Goal: Task Accomplishment & Management: Manage account settings

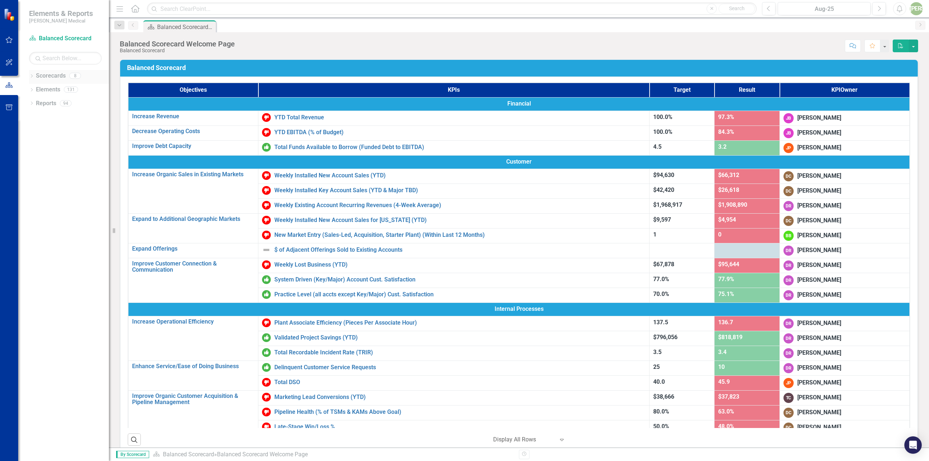
click at [48, 77] on link "Scorecards" at bounding box center [51, 76] width 30 height 8
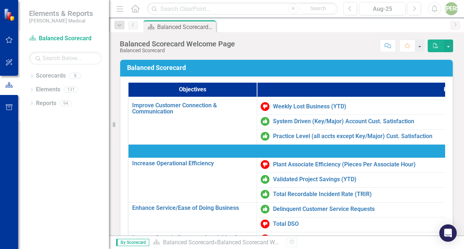
scroll to position [181, 0]
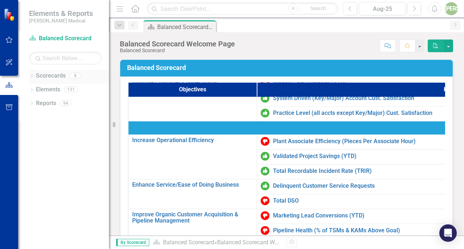
click at [52, 75] on link "Scorecards" at bounding box center [51, 76] width 30 height 8
click at [31, 77] on icon "Dropdown" at bounding box center [31, 77] width 5 height 4
click at [48, 89] on link "Balanced Scorecard" at bounding box center [74, 90] width 69 height 8
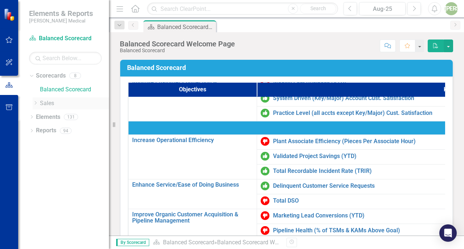
click at [37, 103] on icon "Dropdown" at bounding box center [35, 103] width 5 height 4
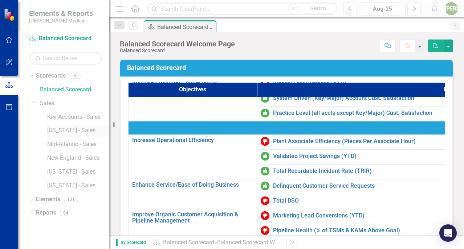
click at [57, 131] on link "[US_STATE] - Sales" at bounding box center [78, 131] width 62 height 8
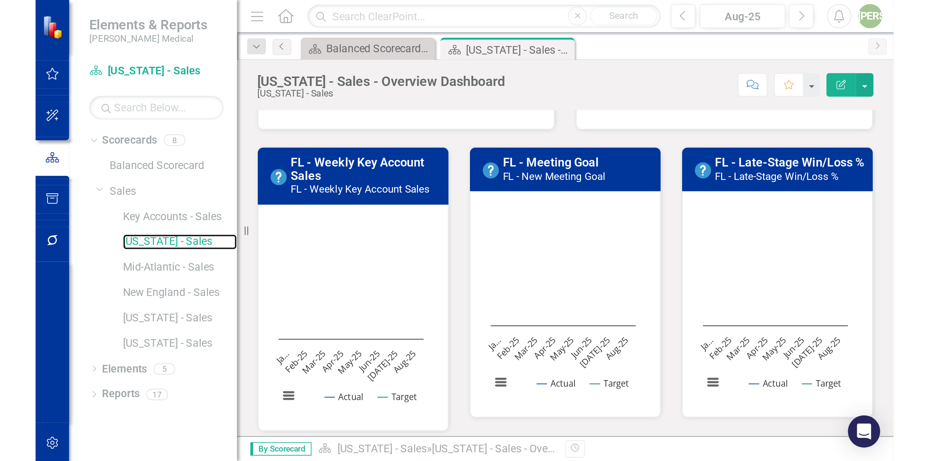
scroll to position [181, 0]
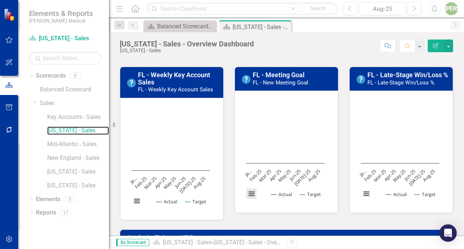
click at [253, 194] on button "View chart menu, Chart" at bounding box center [251, 194] width 10 height 10
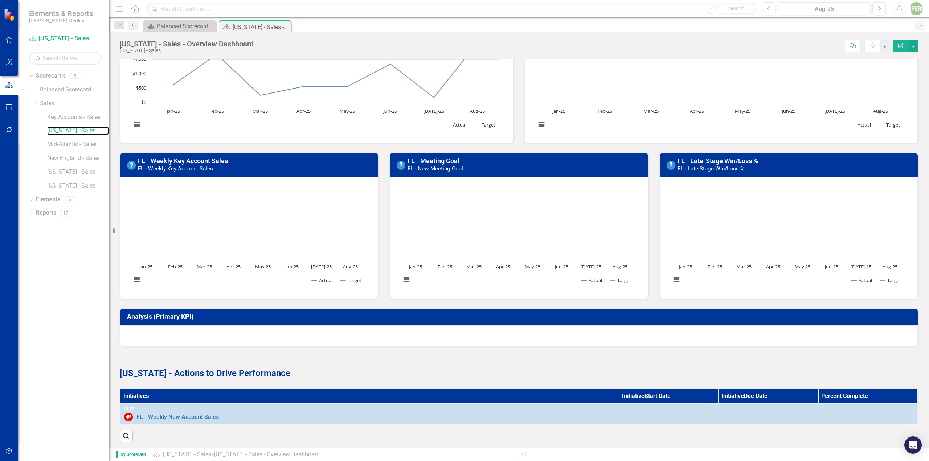
scroll to position [73, 0]
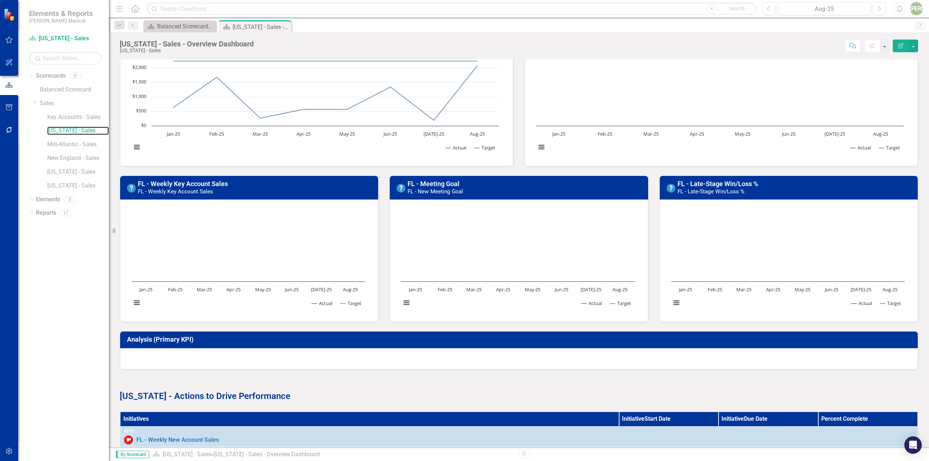
click at [508, 235] on rect "Interactive chart" at bounding box center [517, 259] width 241 height 109
click at [402, 302] on button "View chart menu, Chart" at bounding box center [406, 303] width 10 height 10
click at [403, 302] on div "Download PNG image Download JPEG image Download PDF document Download SVG vecto…" at bounding box center [484, 272] width 186 height 71
click at [452, 225] on rect "Interactive chart" at bounding box center [517, 259] width 241 height 109
click at [899, 46] on icon "Edit Report" at bounding box center [900, 45] width 7 height 5
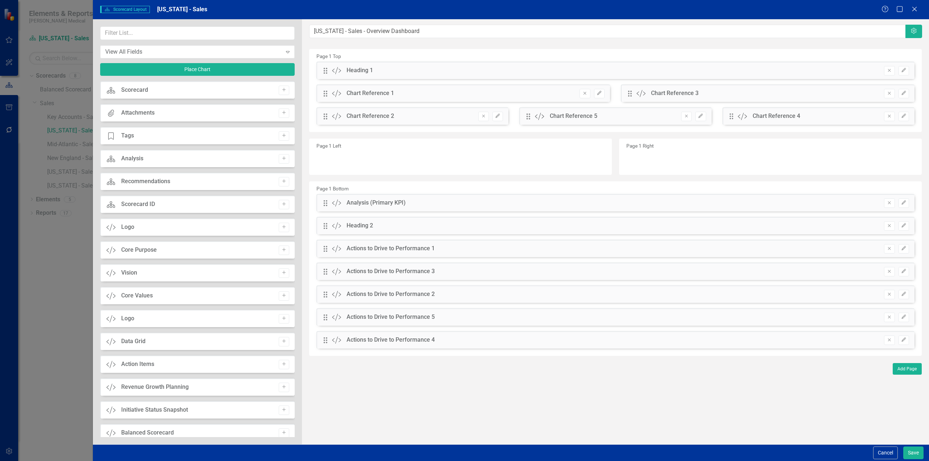
click at [175, 90] on div "Scorecard Scorecard Add" at bounding box center [197, 89] width 194 height 17
click at [915, 9] on icon at bounding box center [913, 8] width 5 height 5
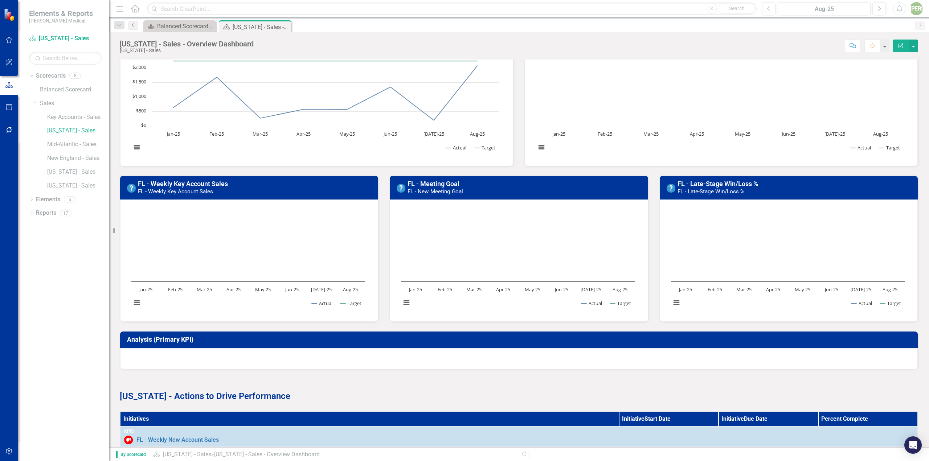
click at [478, 263] on rect "Interactive chart" at bounding box center [517, 259] width 241 height 109
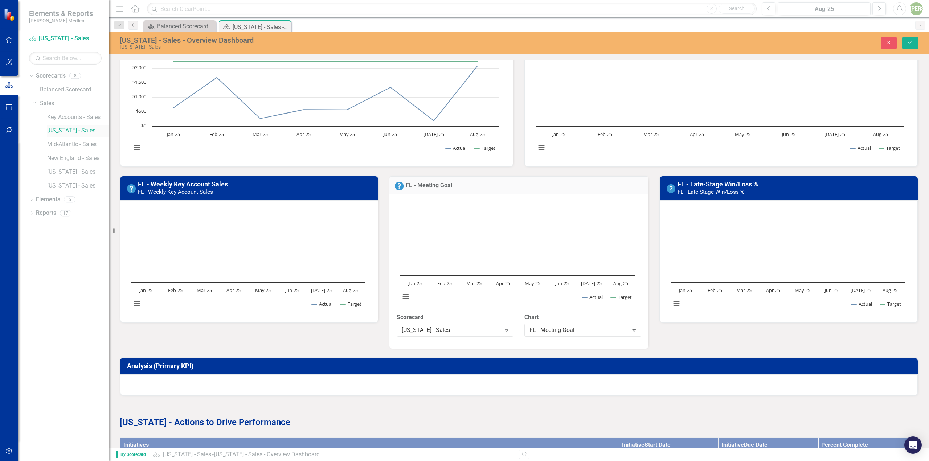
click at [60, 134] on link "[US_STATE] - Sales" at bounding box center [78, 131] width 62 height 8
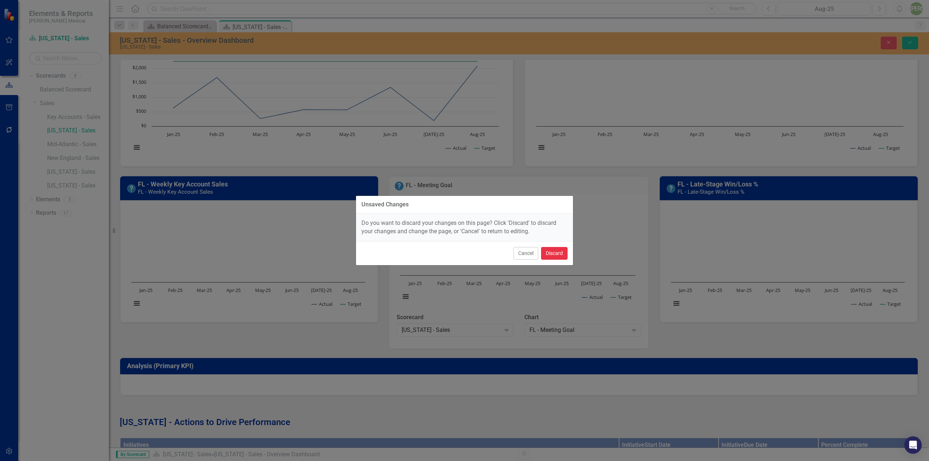
click at [553, 252] on button "Discard" at bounding box center [554, 253] width 26 height 13
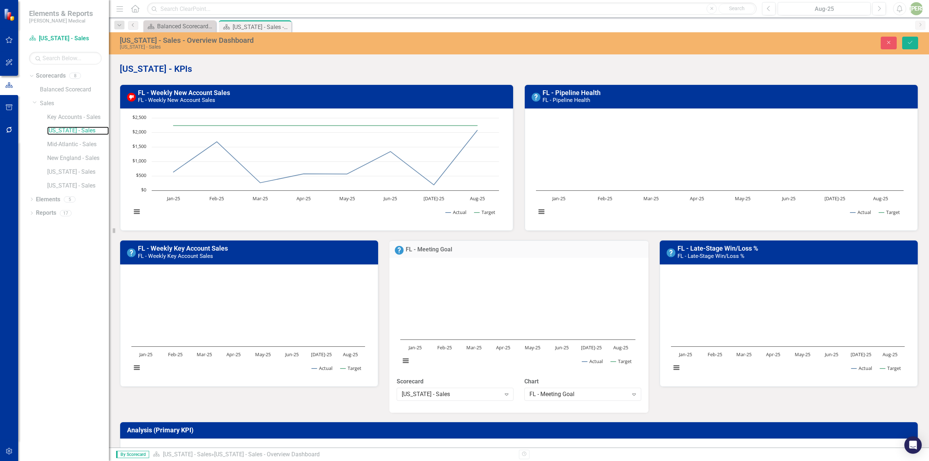
scroll to position [0, 0]
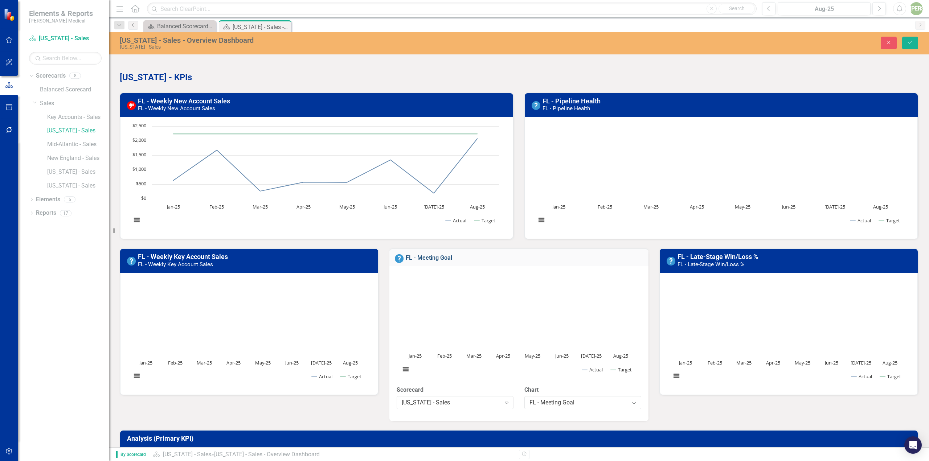
click at [437, 261] on link "FL - Meeting Goal" at bounding box center [429, 257] width 46 height 7
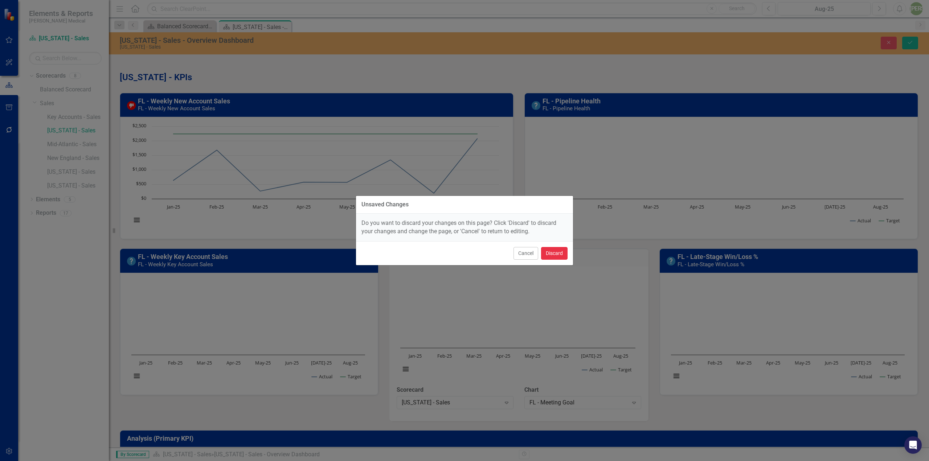
click at [553, 254] on button "Discard" at bounding box center [554, 253] width 26 height 13
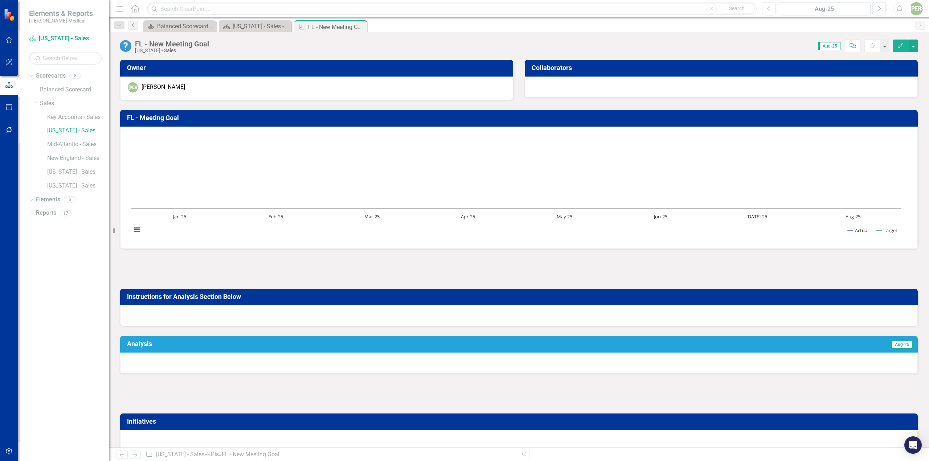
click at [898, 48] on button "Edit" at bounding box center [901, 46] width 16 height 13
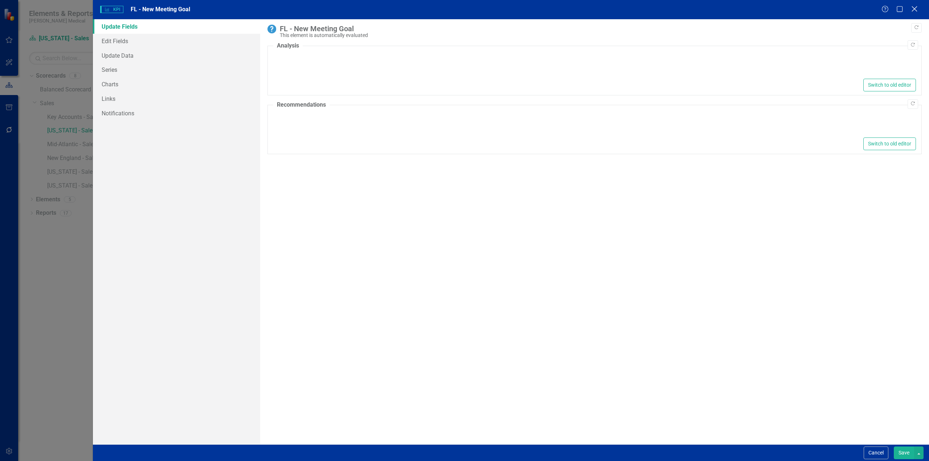
click at [914, 8] on icon at bounding box center [913, 8] width 5 height 5
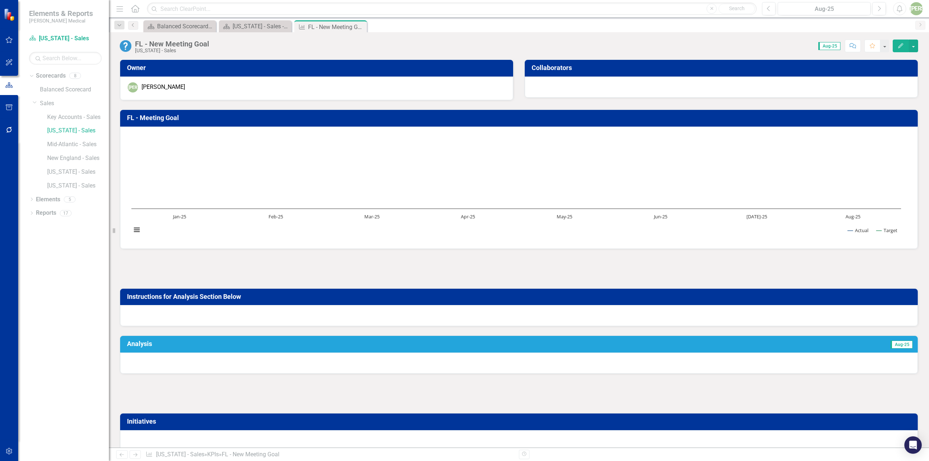
click at [168, 117] on h3 "FL - Meeting Goal" at bounding box center [520, 117] width 786 height 7
click at [56, 130] on link "[US_STATE] - Sales" at bounding box center [78, 131] width 62 height 8
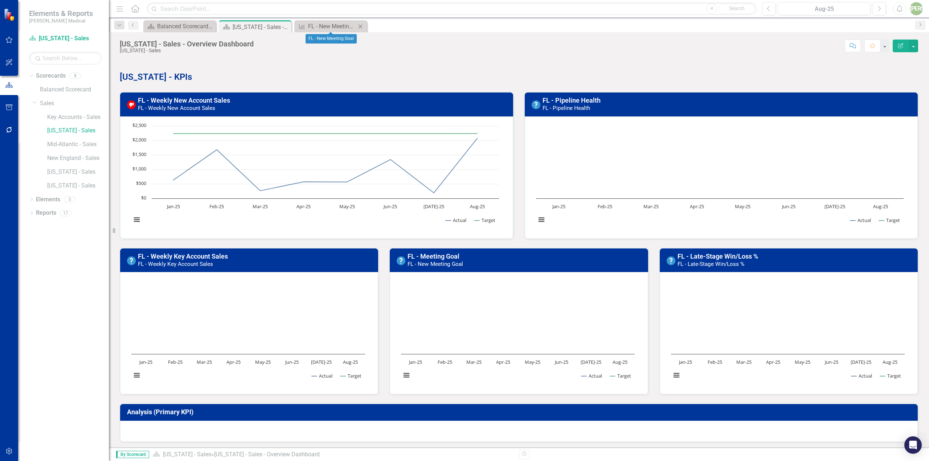
click at [360, 26] on icon "Close" at bounding box center [360, 27] width 7 height 6
click at [446, 256] on link "FL - Meeting Goal" at bounding box center [433, 257] width 52 height 8
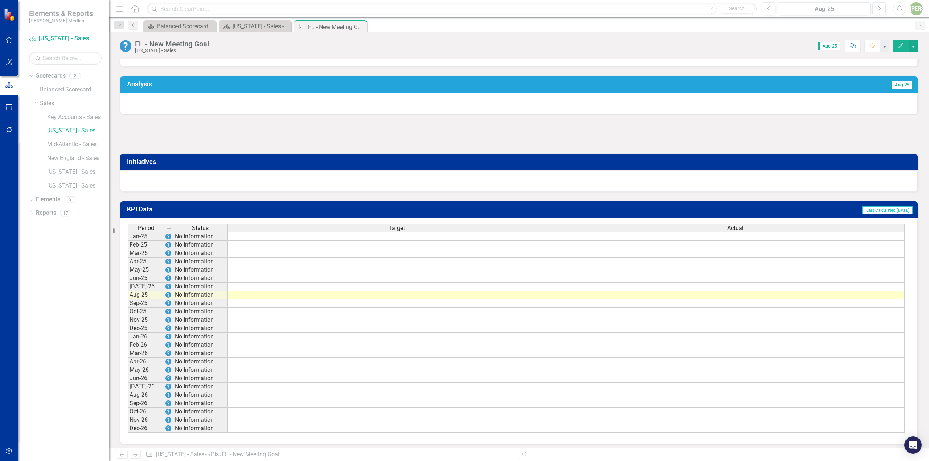
scroll to position [264, 0]
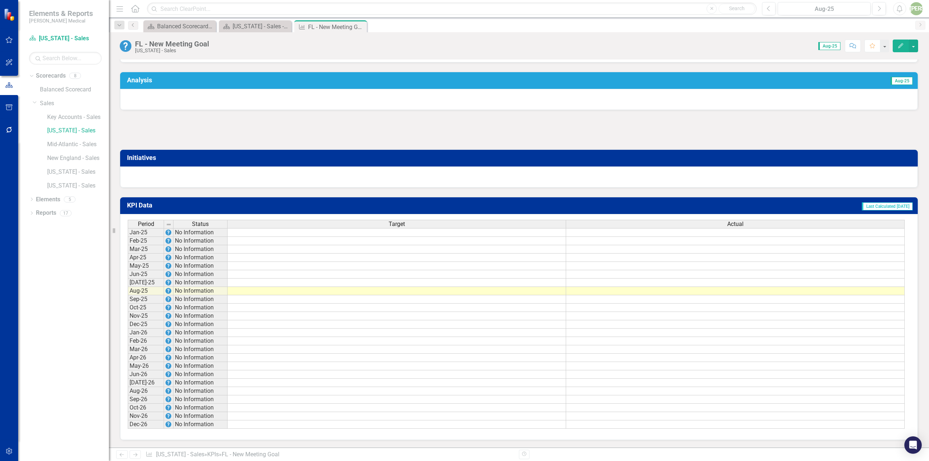
click at [280, 291] on td at bounding box center [397, 291] width 339 height 8
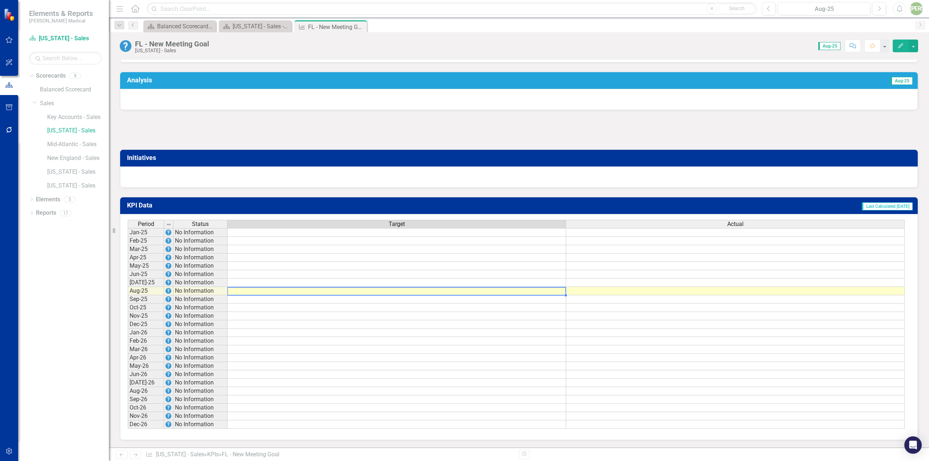
click at [280, 291] on td at bounding box center [397, 291] width 339 height 8
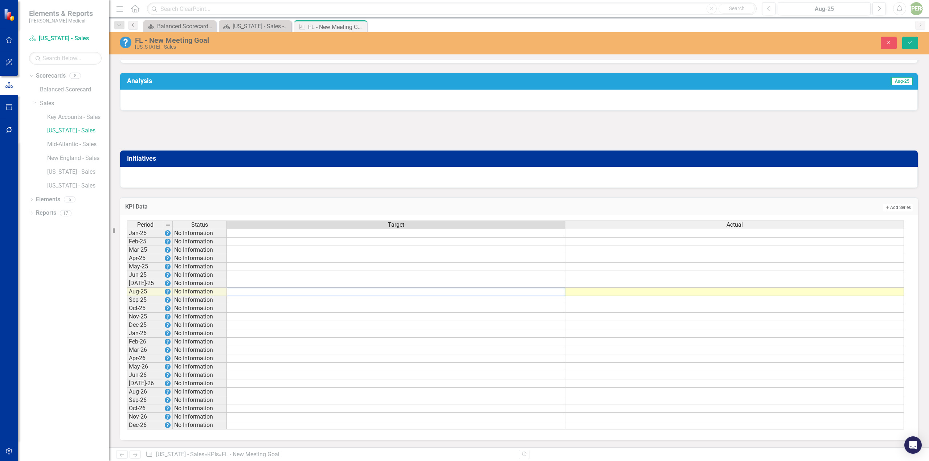
click at [280, 291] on textarea at bounding box center [395, 292] width 339 height 9
